Goal: Task Accomplishment & Management: Use online tool/utility

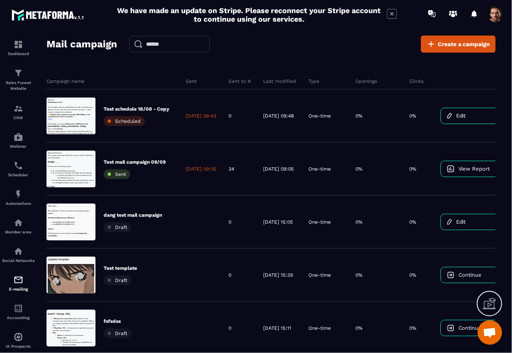
click at [332, 70] on div "Campaign name Sent Sent to # Last modified Type Openings Clicks Test schedule 1…" at bounding box center [295, 342] width 496 height 555
click at [316, 61] on div "Mail campaign Create a campaign Campaign name Sent Sent to # Last modified Type…" at bounding box center [272, 198] width 450 height 325
click at [309, 58] on div "Mail campaign Create a campaign Campaign name Sent Sent to # Last modified Type…" at bounding box center [272, 198] width 450 height 325
click at [317, 45] on div "Mail campaign Create a campaign" at bounding box center [272, 44] width 450 height 17
click at [253, 30] on section "Dashboard Sales Funnel Website CRM Webinar Scheduler Automations Member area So…" at bounding box center [256, 201] width 512 height 349
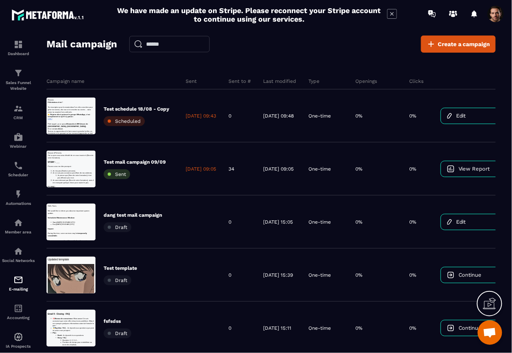
click at [271, 52] on div "Mail campaign Create a campaign" at bounding box center [272, 44] width 450 height 17
click at [346, 43] on div "Mail campaign Create a campaign" at bounding box center [272, 44] width 450 height 17
click at [314, 50] on div "Mail campaign Create a campaign" at bounding box center [272, 44] width 450 height 17
click at [494, 18] on span at bounding box center [496, 14] width 16 height 16
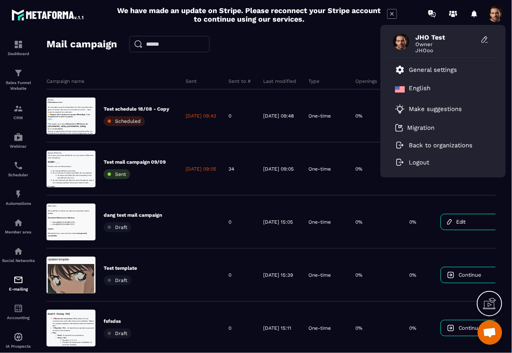
click at [354, 46] on div "Mail campaign Create a campaign" at bounding box center [272, 44] width 450 height 17
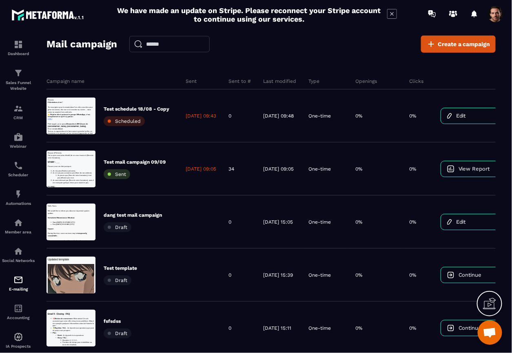
click at [298, 45] on div "Mail campaign Create a campaign" at bounding box center [272, 44] width 450 height 17
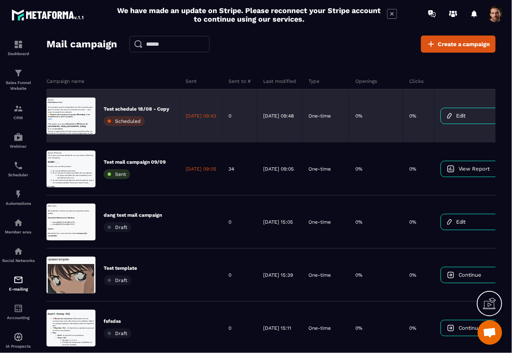
click at [165, 110] on p "Test schedule 18/08 - Copy" at bounding box center [137, 109] width 66 height 7
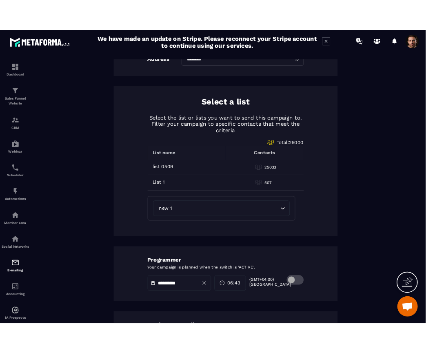
scroll to position [379, 0]
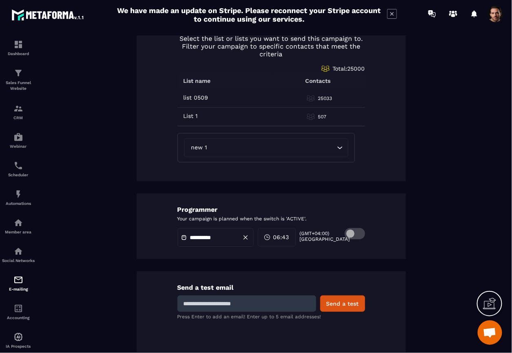
click at [307, 301] on input at bounding box center [247, 304] width 139 height 16
type input "*********"
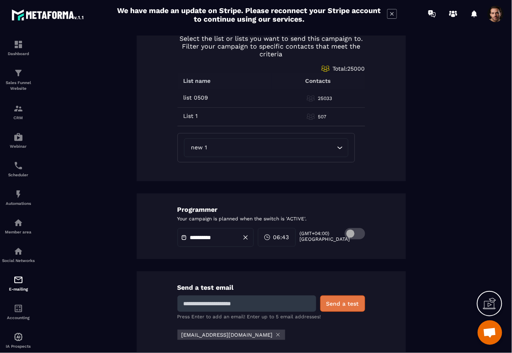
click at [330, 298] on button "Send a test" at bounding box center [343, 304] width 45 height 16
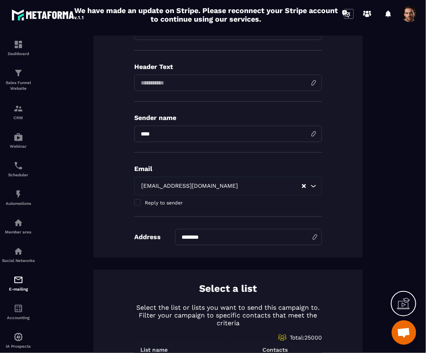
scroll to position [116, 0]
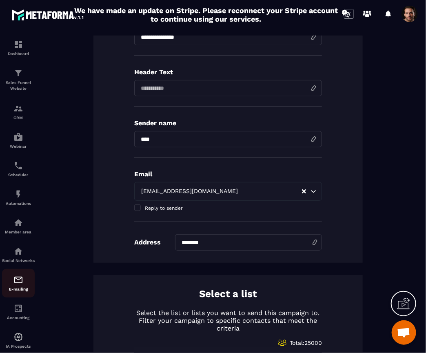
click at [18, 298] on link "E-mailing" at bounding box center [18, 283] width 33 height 29
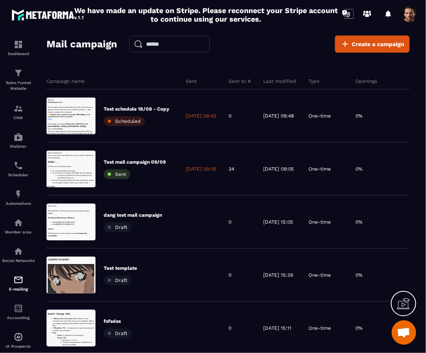
click at [282, 37] on div "Mail campaign Create a campaign" at bounding box center [228, 44] width 363 height 17
